Goal: Information Seeking & Learning: Understand process/instructions

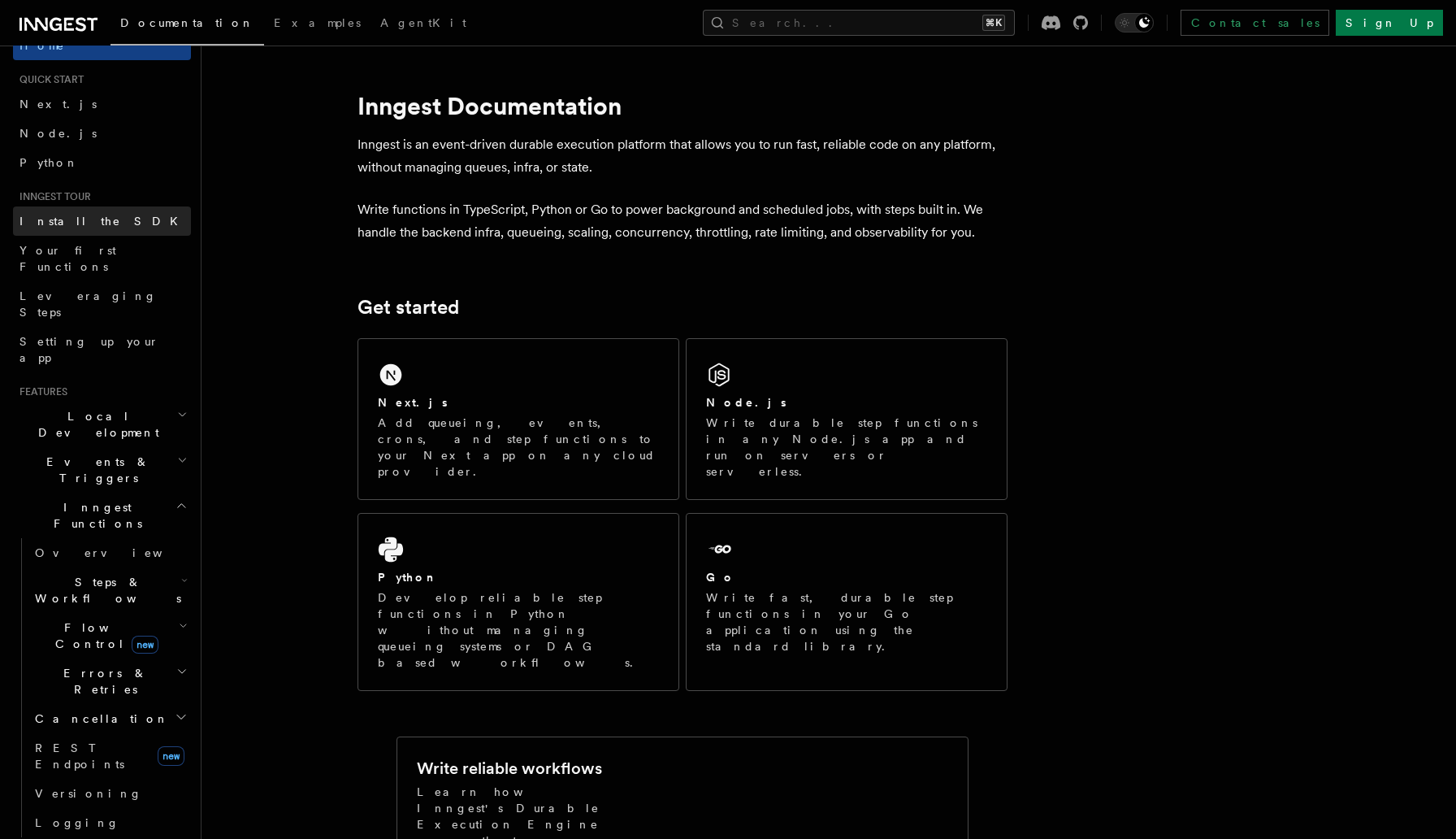
scroll to position [30, 0]
click at [52, 216] on span "Install the SDK" at bounding box center [103, 219] width 168 height 13
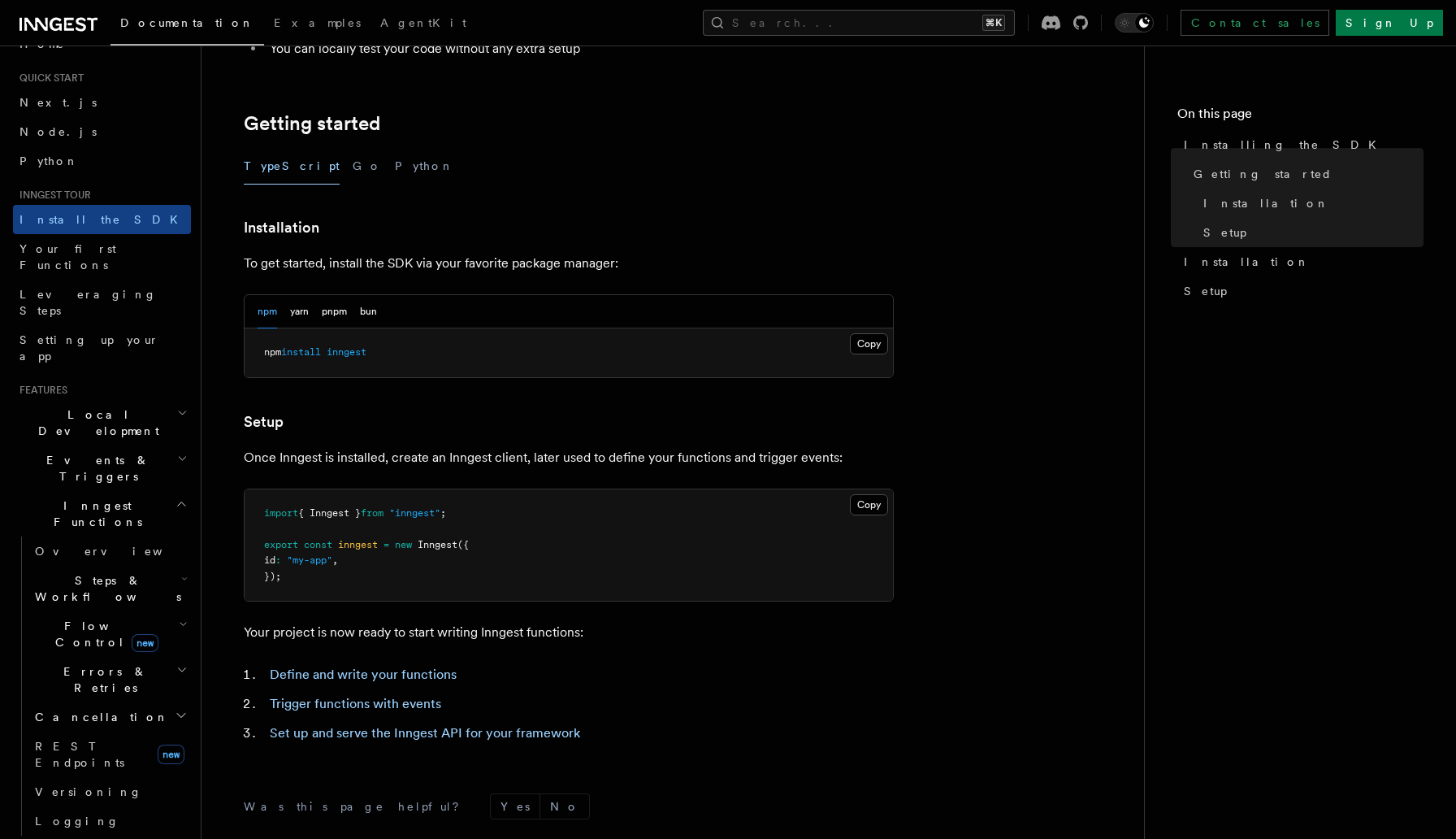
scroll to position [277, 0]
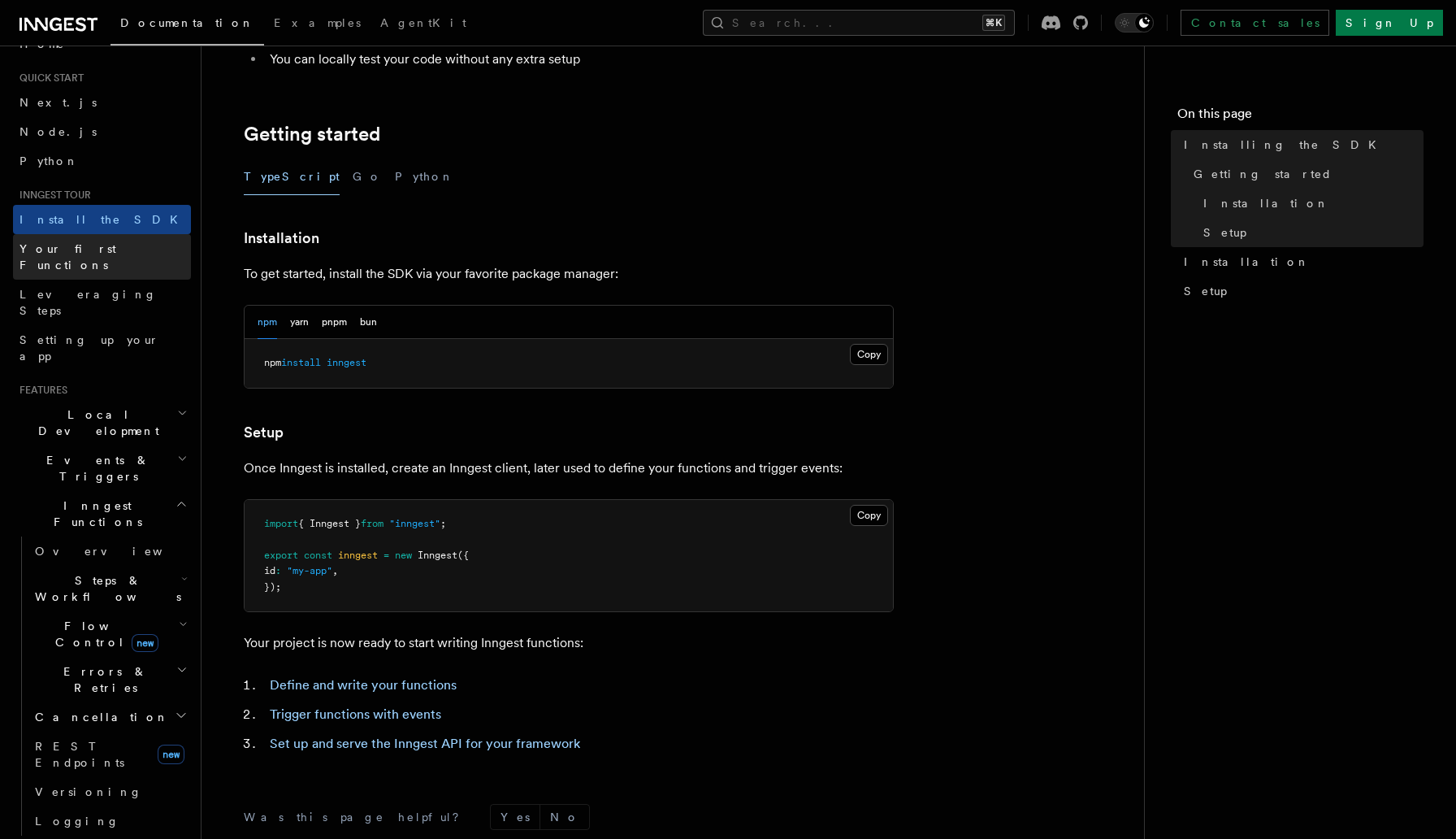
click at [78, 252] on span "Your first Functions" at bounding box center [68, 256] width 96 height 30
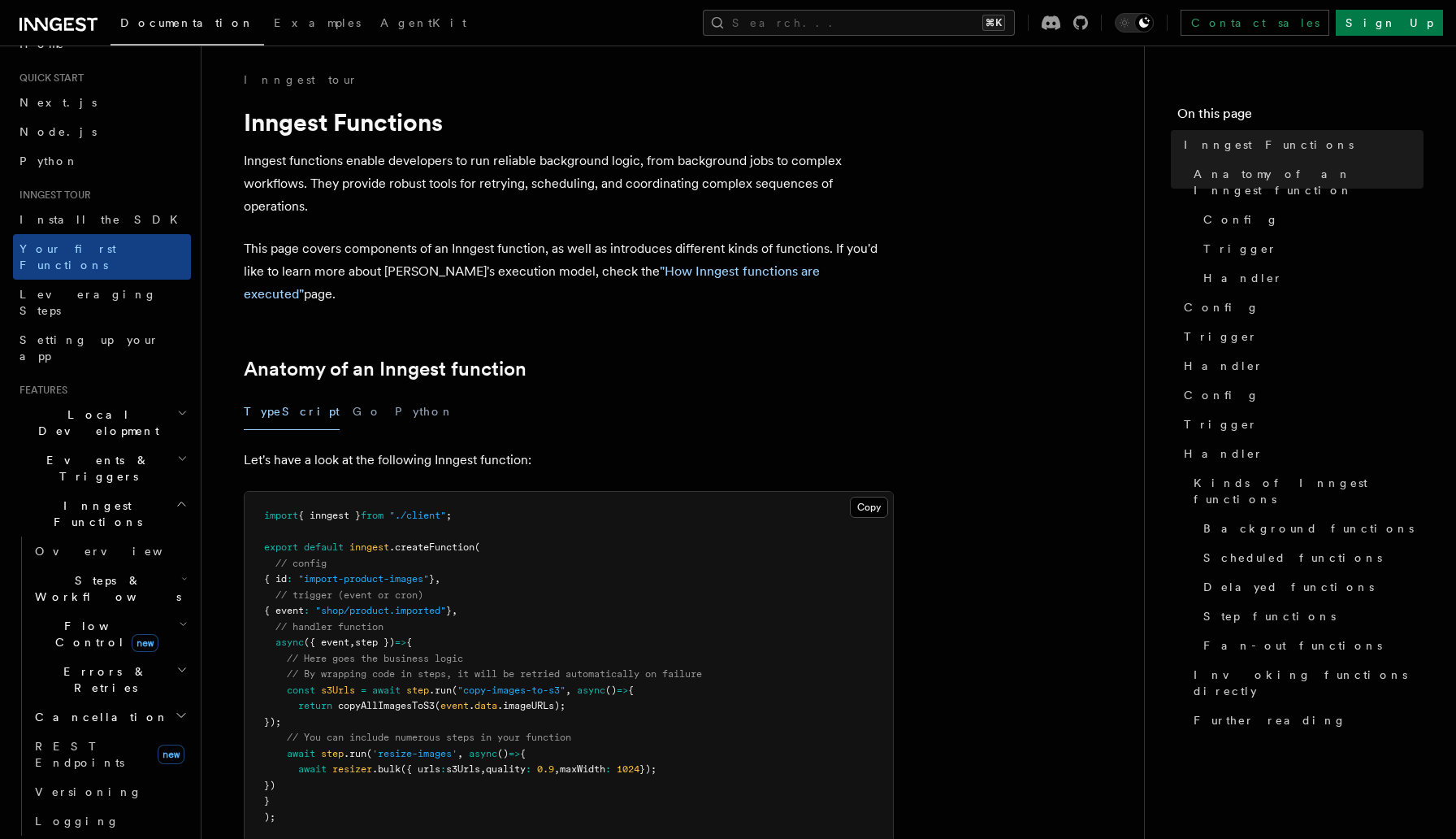
click at [688, 522] on pre "import { inngest } from "./client" ; export default inngest .createFunction ( /…" at bounding box center [568, 666] width 649 height 349
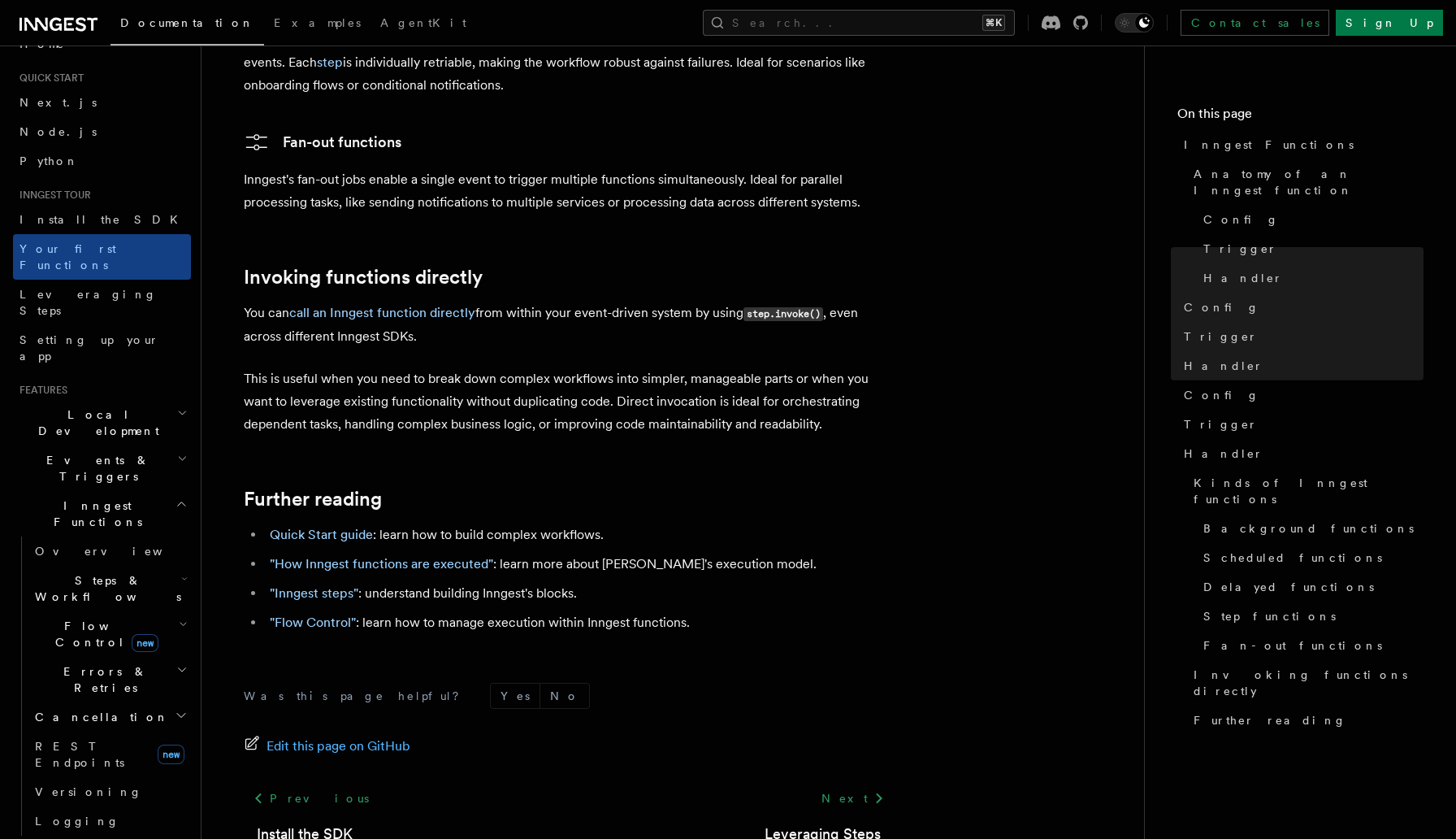
scroll to position [3127, 0]
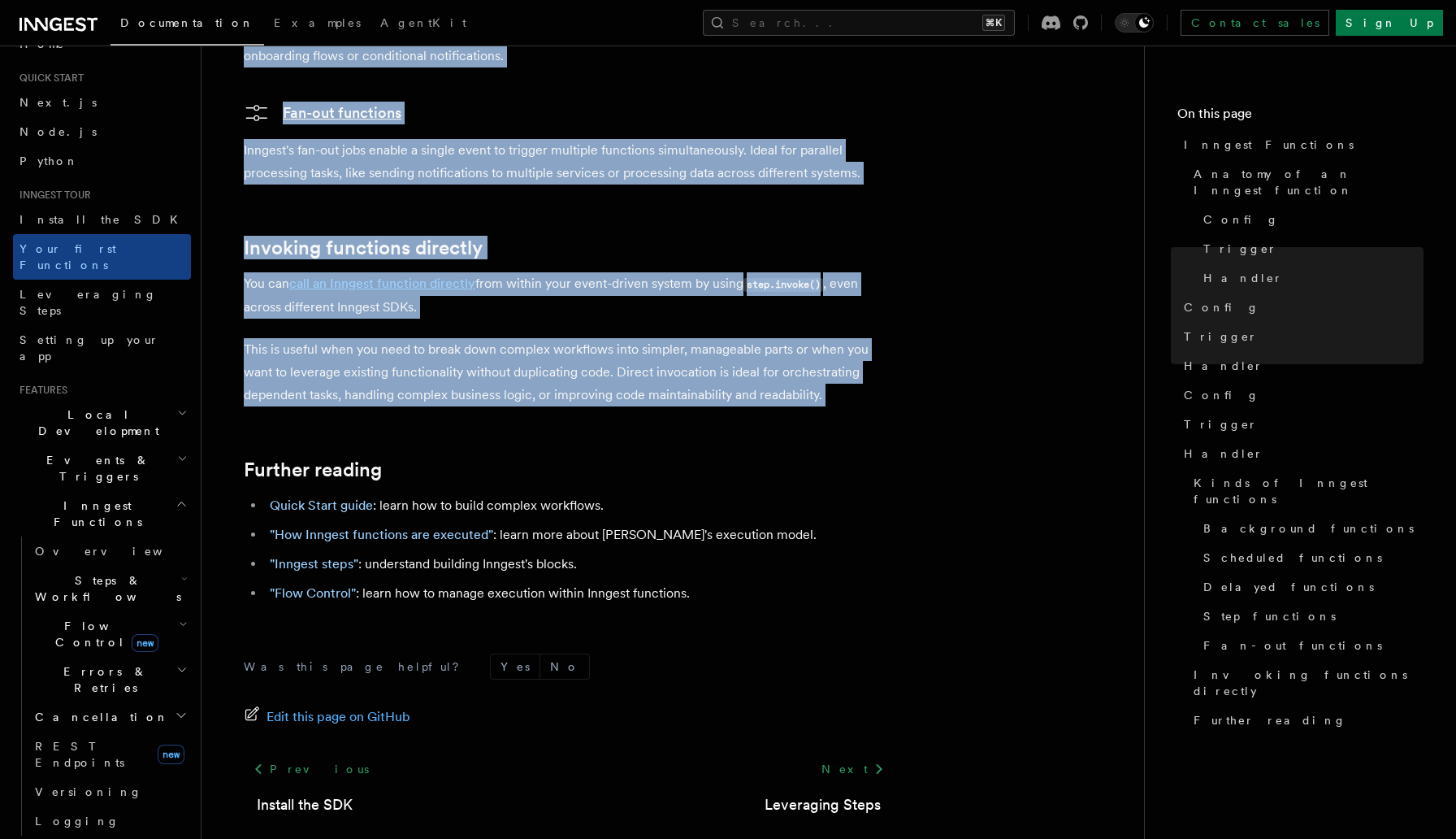
drag, startPoint x: 243, startPoint y: 115, endPoint x: 835, endPoint y: 322, distance: 627.1
copy article "Inngest Functions Inngest functions enable developers to run reliable backgroun…"
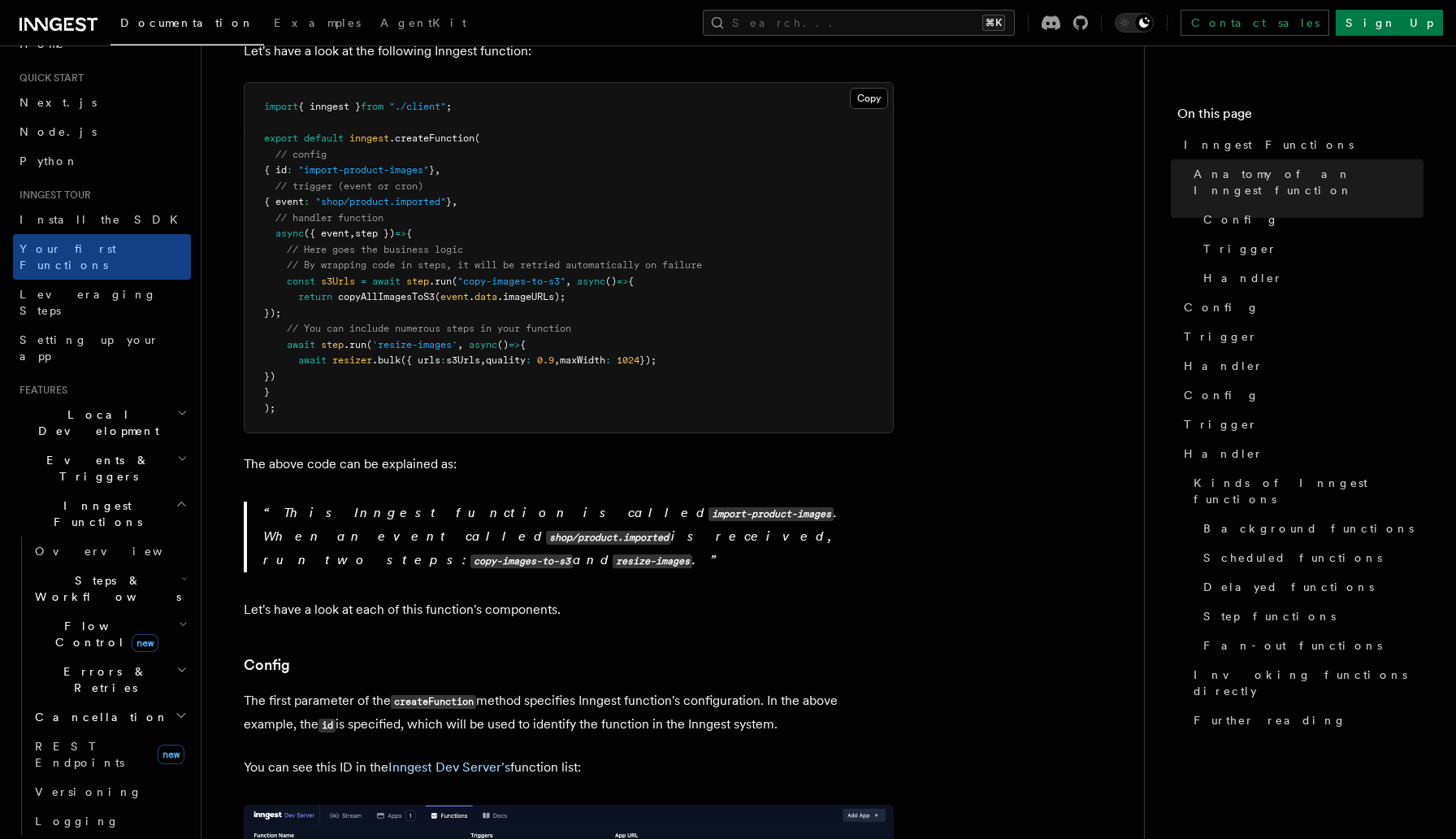
scroll to position [419, 0]
